Goal: Book appointment/travel/reservation

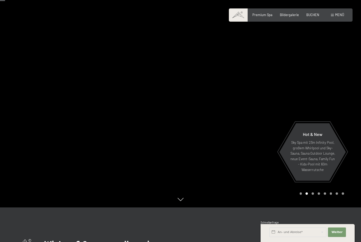
scroll to position [35, 0]
click at [312, 195] on div "Carousel Page 3" at bounding box center [312, 193] width 2 height 2
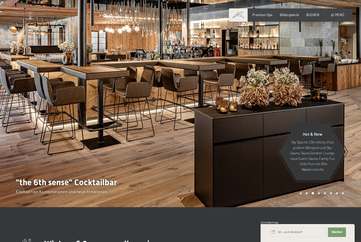
click at [304, 207] on div at bounding box center [270, 86] width 180 height 242
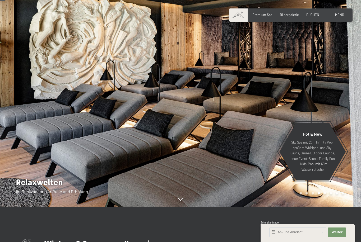
click at [305, 195] on div "Carousel Page 2" at bounding box center [306, 193] width 2 height 2
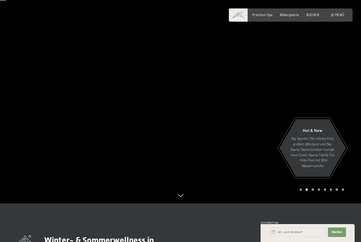
scroll to position [0, 0]
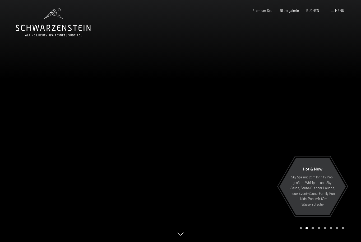
click at [327, 13] on div "Buchen Anfragen Premium Spa Bildergalerie BUCHEN Menü DE IT EN Gutschein Bilder…" at bounding box center [290, 10] width 107 height 5
click at [331, 9] on div "Menü" at bounding box center [337, 10] width 13 height 5
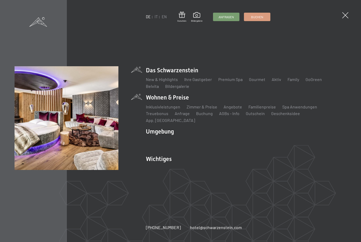
click at [184, 98] on li "Wohnen & Preise Inklusivleistungen Zimmer & Preise Liste Angebote Liste Familie…" at bounding box center [246, 108] width 200 height 30
click at [171, 100] on li "Wohnen & Preise Inklusivleistungen Zimmer & Preise Liste Angebote Liste Familie…" at bounding box center [246, 108] width 200 height 30
click at [198, 107] on link "Zimmer & Preise" at bounding box center [201, 106] width 31 height 5
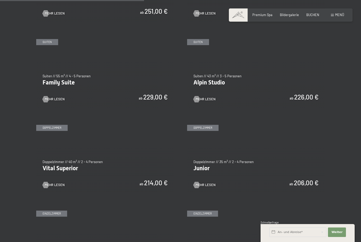
scroll to position [507, 0]
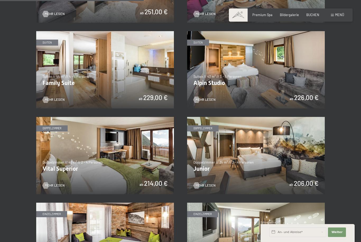
click at [267, 138] on img at bounding box center [256, 155] width 138 height 77
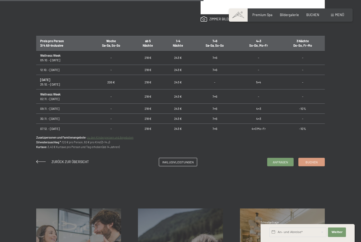
scroll to position [316, 0]
click at [287, 163] on span "Anfragen" at bounding box center [279, 161] width 15 height 4
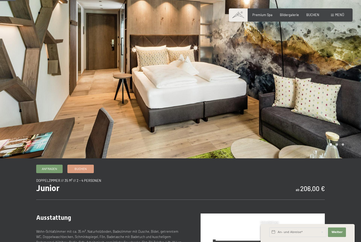
scroll to position [19, 0]
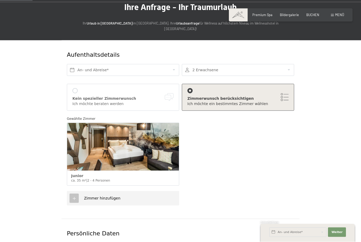
scroll to position [41, 0]
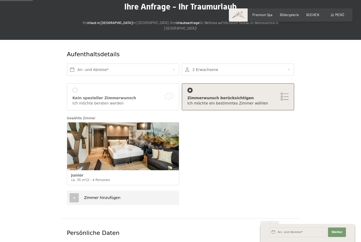
click at [132, 198] on div "Zimmer hinzufügen" at bounding box center [123, 198] width 112 height 15
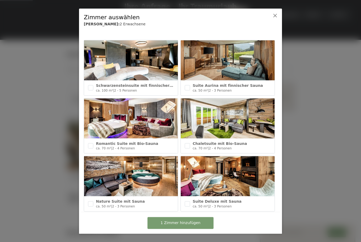
click at [131, 195] on img at bounding box center [131, 176] width 94 height 40
click at [139, 195] on img at bounding box center [131, 176] width 94 height 40
checkbox input "false"
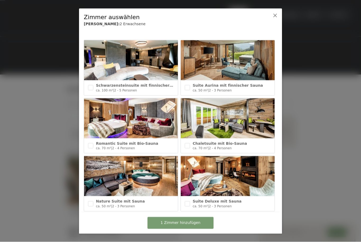
scroll to position [6, 0]
click at [276, 14] on icon at bounding box center [275, 15] width 4 height 4
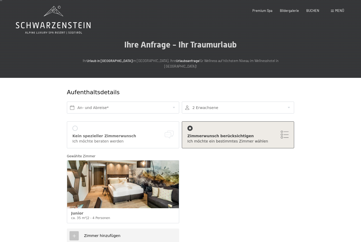
scroll to position [0, 0]
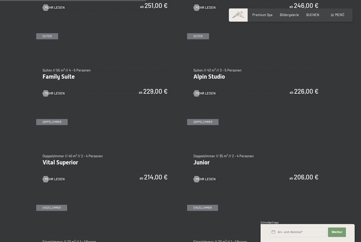
scroll to position [511, 0]
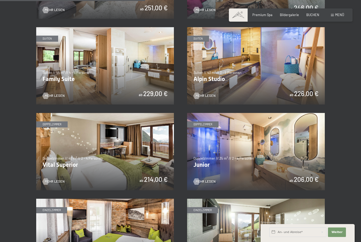
click at [73, 144] on img at bounding box center [105, 151] width 138 height 77
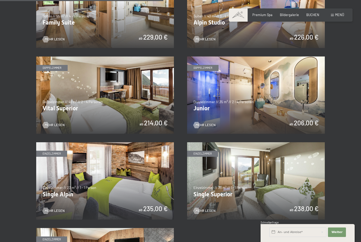
scroll to position [568, 0]
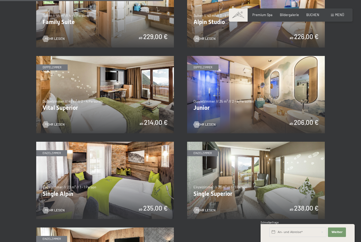
click at [311, 114] on img at bounding box center [256, 94] width 138 height 77
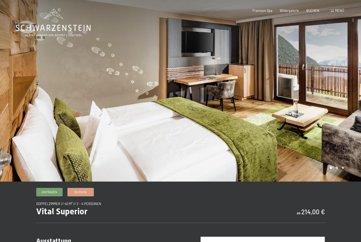
scroll to position [1, 0]
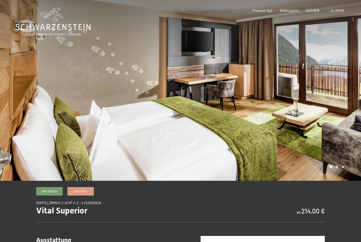
click at [336, 181] on div at bounding box center [270, 90] width 180 height 182
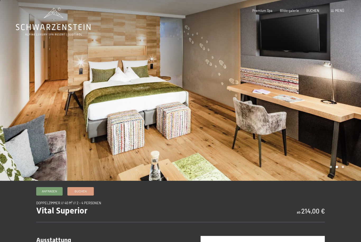
click at [343, 181] on div at bounding box center [270, 90] width 180 height 182
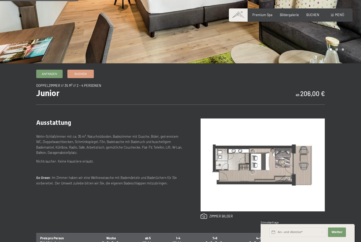
scroll to position [119, 0]
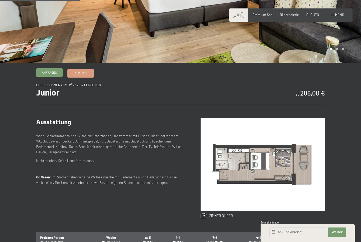
click at [49, 75] on span "Anfragen" at bounding box center [49, 72] width 15 height 4
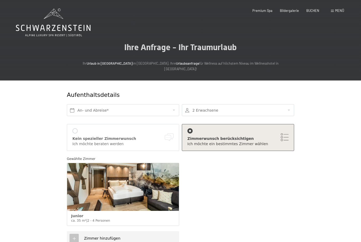
click at [74, 236] on icon at bounding box center [74, 238] width 5 height 5
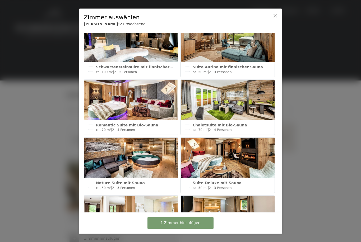
scroll to position [23, 0]
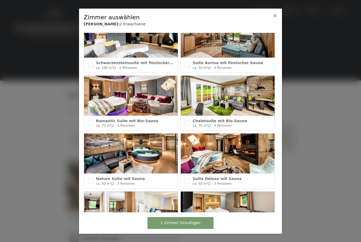
click at [91, 118] on div at bounding box center [90, 123] width 5 height 10
checkbox input "true"
click at [203, 225] on button "2 Zimmer hinzufügen" at bounding box center [180, 223] width 66 height 12
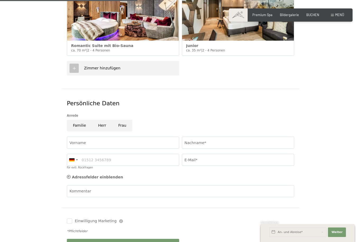
scroll to position [171, 0]
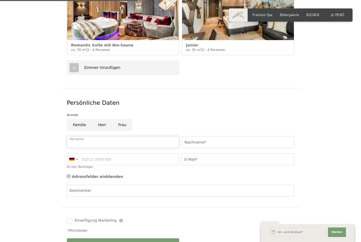
click at [78, 136] on input "Vorname" at bounding box center [123, 142] width 112 height 12
type input "Stefan"
click at [102, 119] on input "Herr" at bounding box center [102, 125] width 20 height 12
radio input "true"
click at [218, 138] on input "Nachname*" at bounding box center [238, 142] width 112 height 12
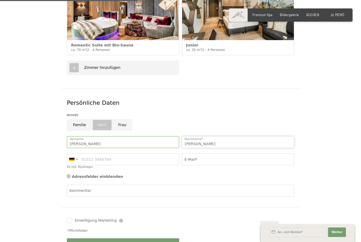
type input "Garzaner"
click at [204, 154] on input "E-Mail*" at bounding box center [238, 159] width 112 height 12
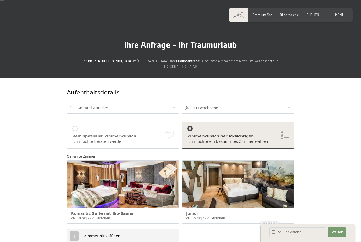
scroll to position [0, 0]
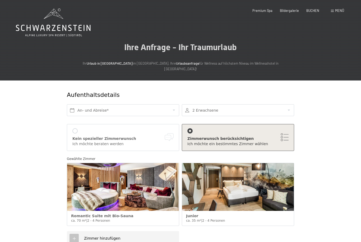
type input "stefangarzaner1006@gmail.com"
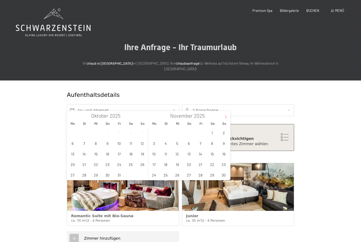
click at [228, 118] on span at bounding box center [225, 115] width 9 height 9
click at [212, 165] on span "27" at bounding box center [212, 164] width 10 height 10
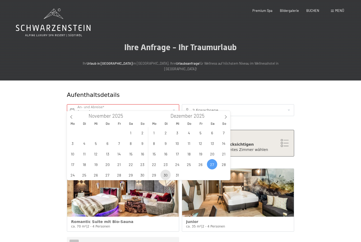
click at [168, 177] on span "30" at bounding box center [165, 175] width 10 height 10
type input "Sa. 27.12.2025 - Di. 30.12.2025"
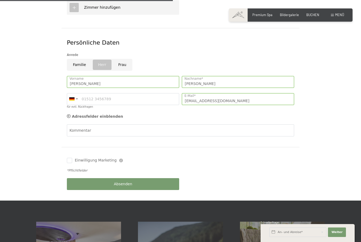
scroll to position [236, 0]
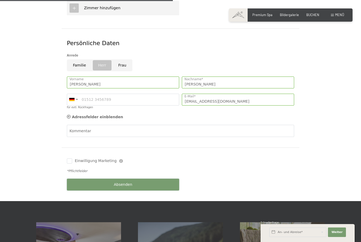
click at [109, 180] on button "Absenden" at bounding box center [123, 185] width 112 height 12
